Goal: Task Accomplishment & Management: Use online tool/utility

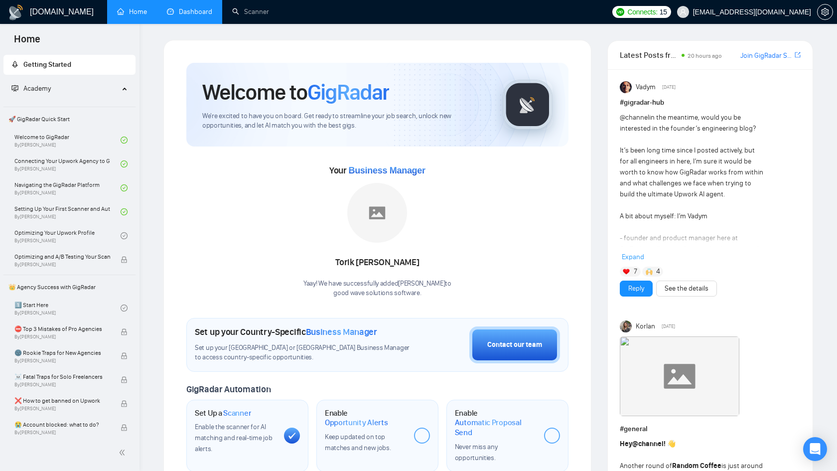
click at [193, 15] on link "Dashboard" at bounding box center [189, 11] width 45 height 8
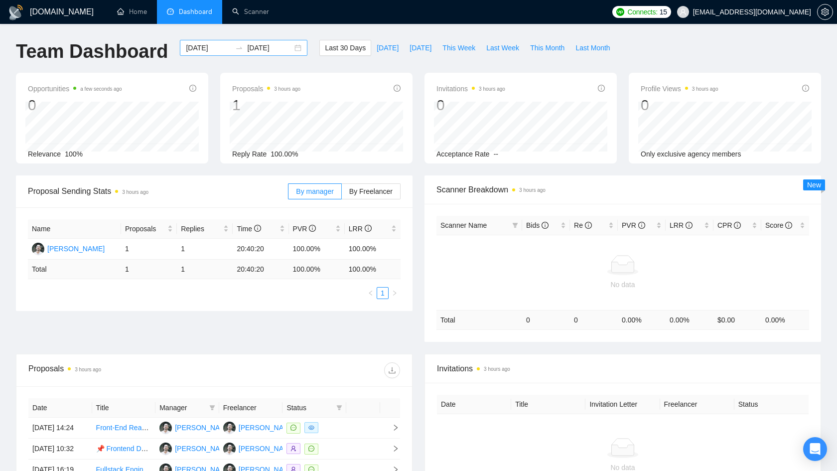
click at [217, 48] on input "[DATE]" at bounding box center [208, 47] width 45 height 11
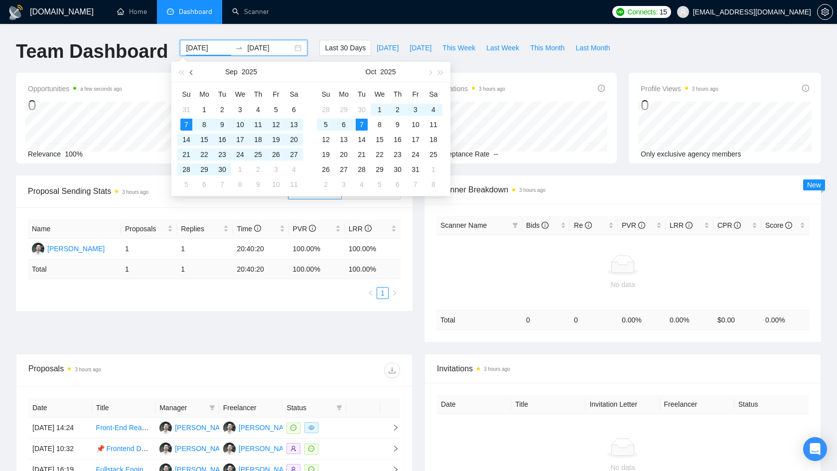
click at [189, 73] on button "button" at bounding box center [191, 72] width 11 height 20
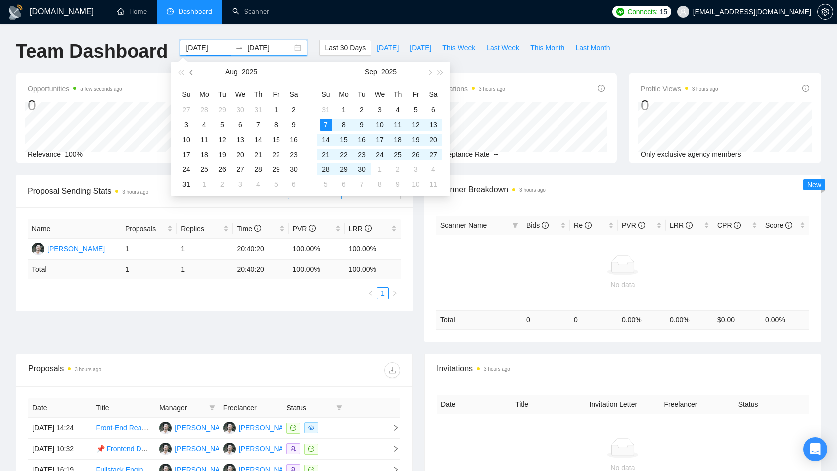
click at [189, 73] on button "button" at bounding box center [191, 72] width 11 height 20
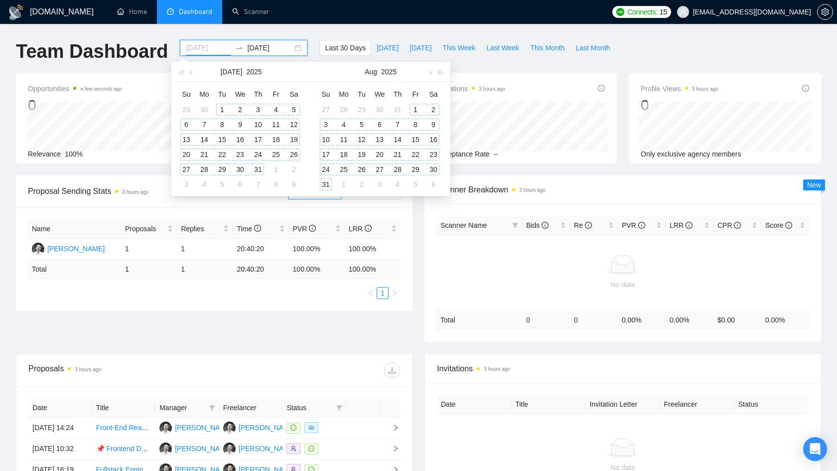
type input "[DATE]"
click at [221, 108] on div "1" at bounding box center [222, 110] width 12 height 12
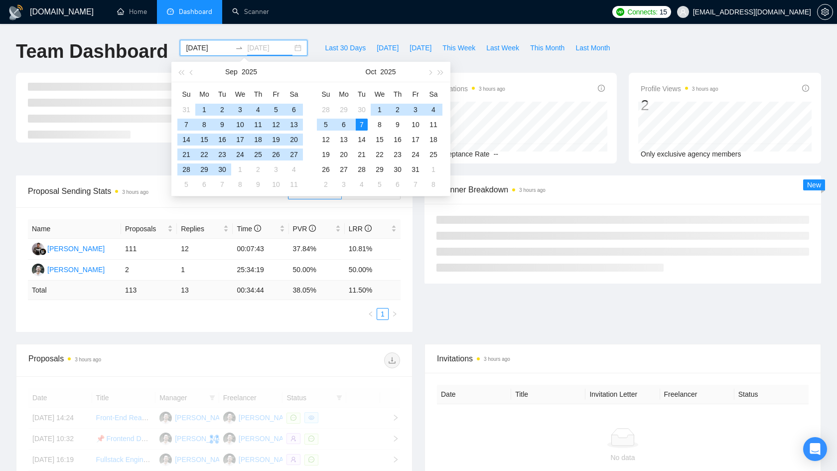
type input "[DATE]"
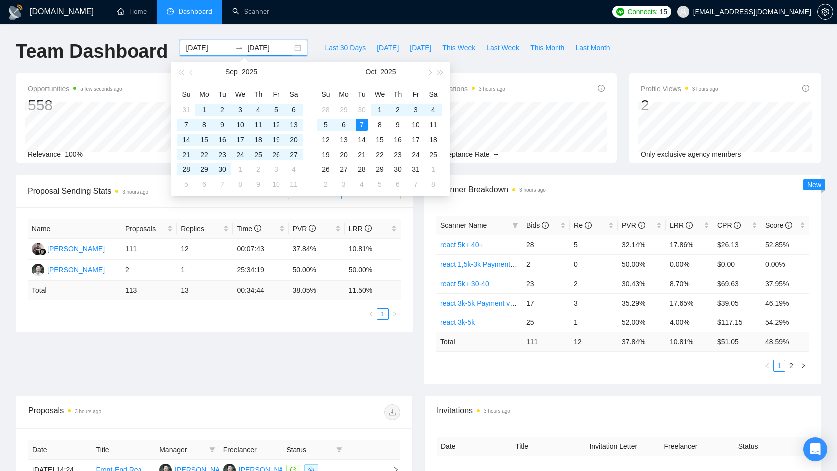
click at [152, 167] on div "Opportunities a few seconds ago 558 [DATE] Relevant 0 Relevance 100% Proposals …" at bounding box center [418, 124] width 817 height 103
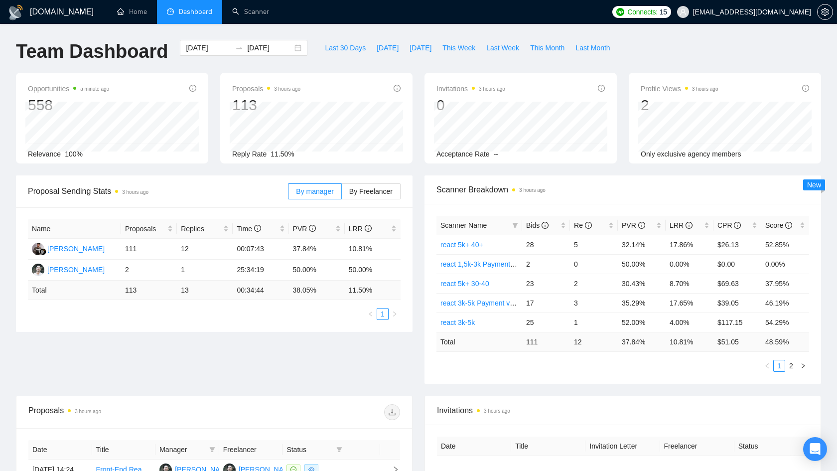
click at [279, 357] on div "Proposal Sending Stats 3 hours ago By manager By Freelancer Name Proposals Repl…" at bounding box center [418, 285] width 817 height 220
click at [250, 16] on link "Scanner" at bounding box center [250, 11] width 37 height 8
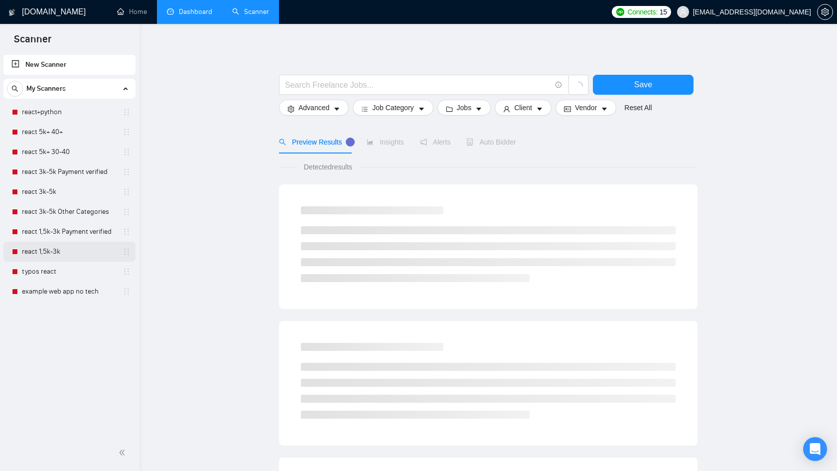
click at [67, 250] on link "react 1,5k-3k" at bounding box center [69, 252] width 95 height 20
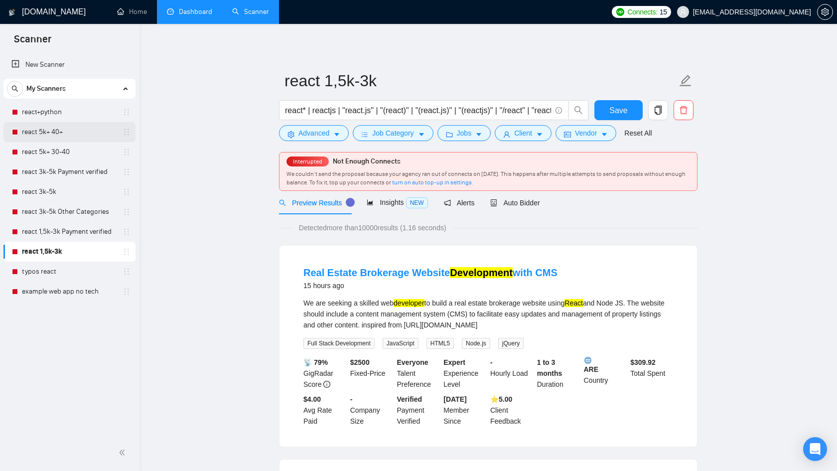
click at [62, 134] on link "react 5k+ 40+" at bounding box center [69, 132] width 95 height 20
